Goal: Transaction & Acquisition: Purchase product/service

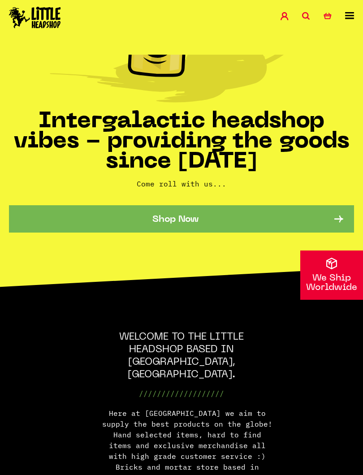
scroll to position [132, 0]
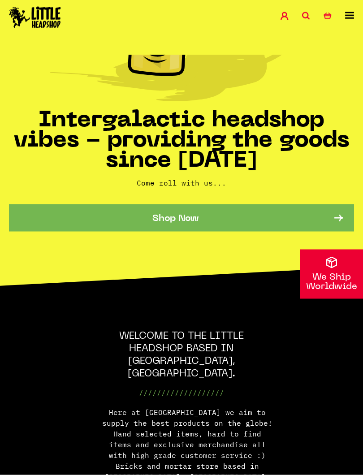
click at [271, 214] on link "Shop Now" at bounding box center [181, 217] width 345 height 27
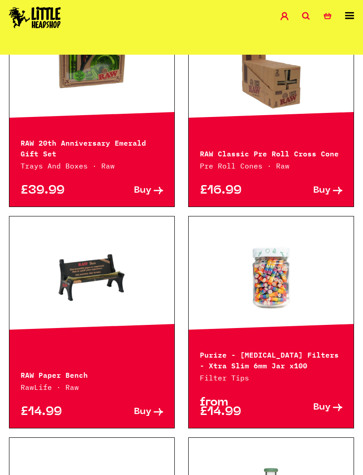
scroll to position [618, 0]
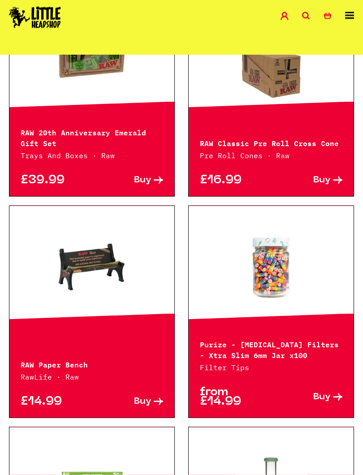
click at [88, 261] on link at bounding box center [91, 267] width 165 height 90
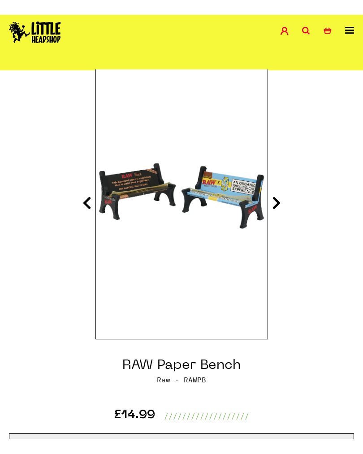
scroll to position [88, 0]
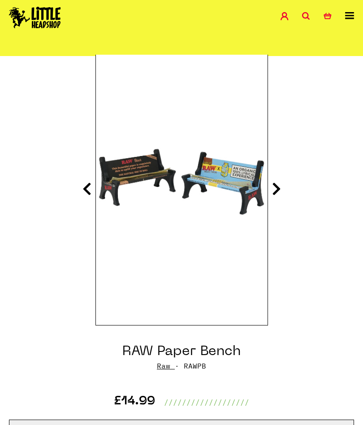
click at [283, 184] on section "RAW Paper Bench Raw · RAWPB £14.99 /////////////////// Add to Basket" at bounding box center [181, 353] width 363 height 594
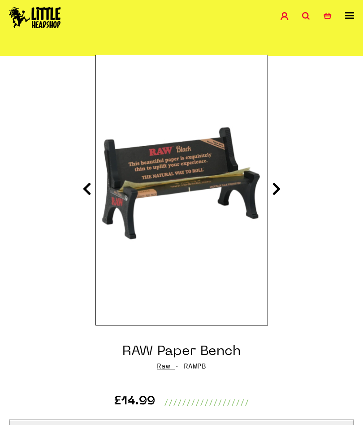
click at [277, 191] on icon at bounding box center [276, 188] width 9 height 14
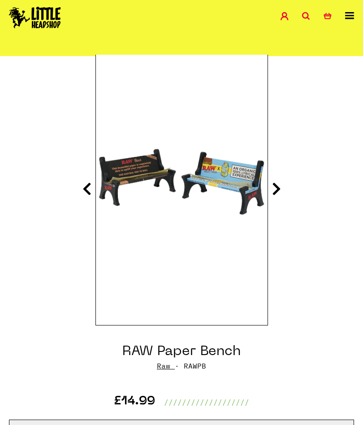
click at [279, 187] on icon at bounding box center [276, 188] width 9 height 14
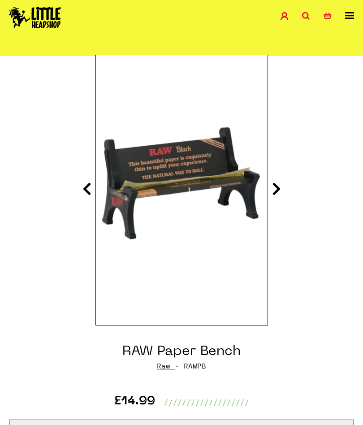
click at [279, 187] on icon at bounding box center [276, 188] width 9 height 14
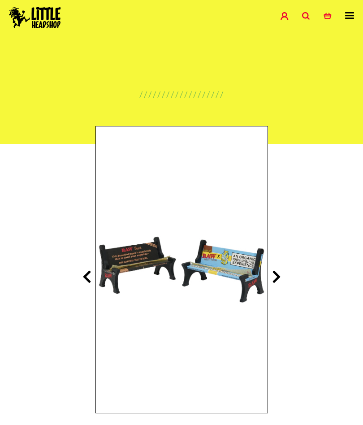
scroll to position [0, 0]
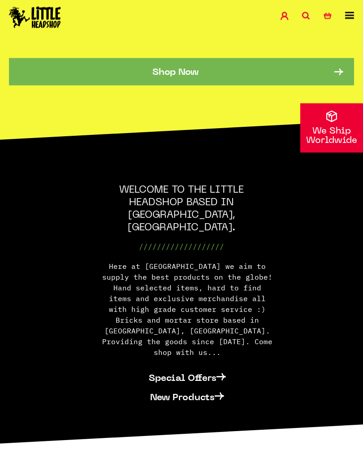
scroll to position [280, 0]
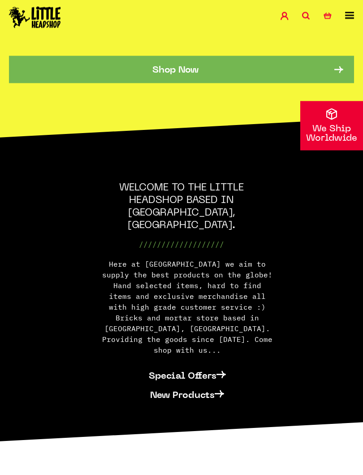
click at [82, 64] on link "Shop Now" at bounding box center [181, 69] width 345 height 27
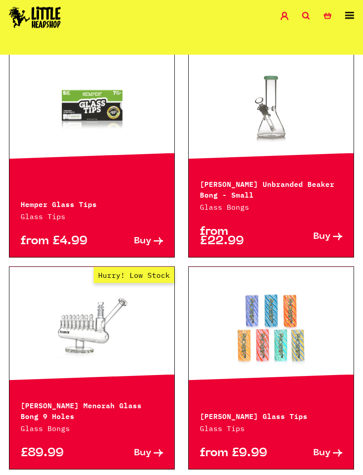
scroll to position [1001, 0]
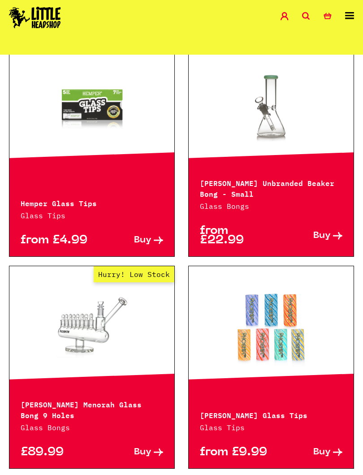
click at [280, 226] on link "Buy" at bounding box center [306, 235] width 71 height 19
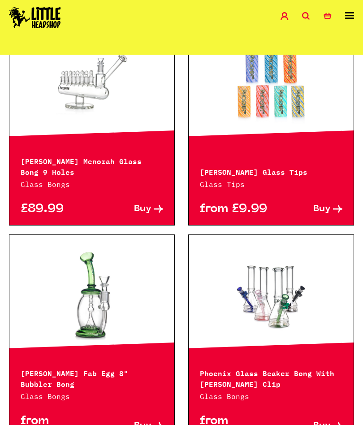
scroll to position [1243, 0]
